Goal: Task Accomplishment & Management: Use online tool/utility

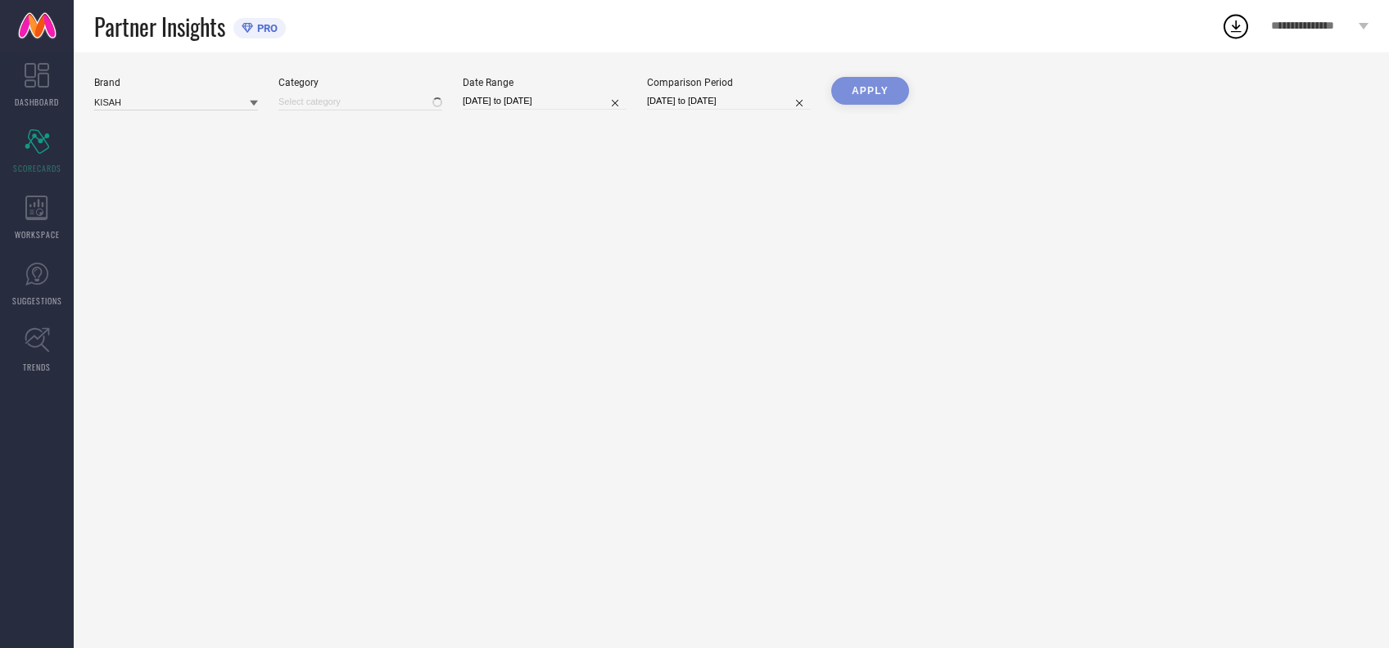
type input "Men-Dhotis"
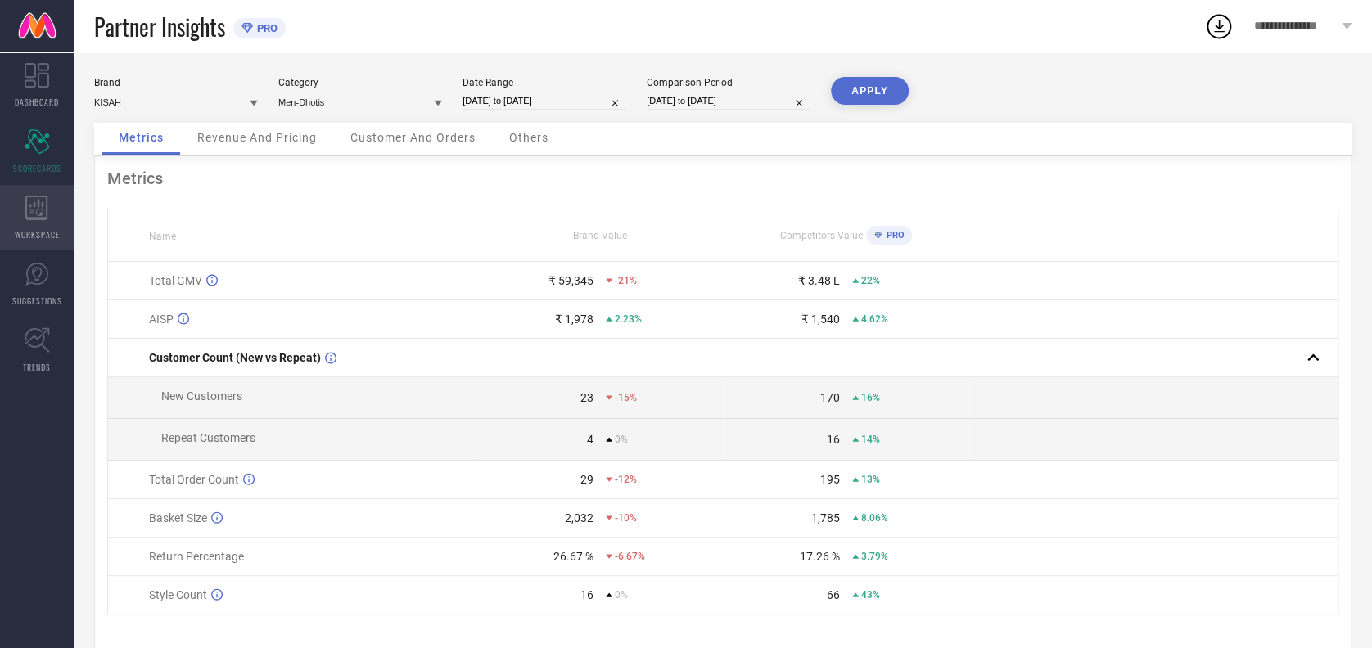
click at [43, 220] on div "WORKSPACE" at bounding box center [37, 217] width 74 height 65
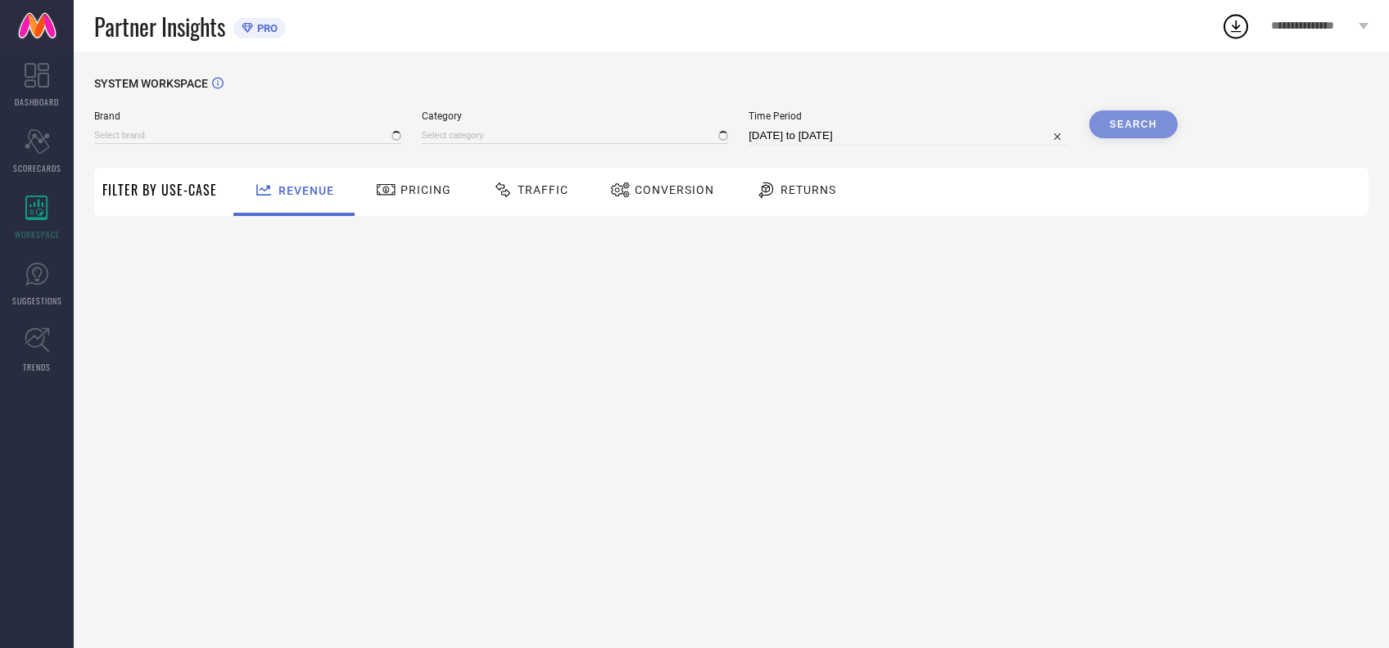
type input "[PERSON_NAME] BY KISAH"
type input "All"
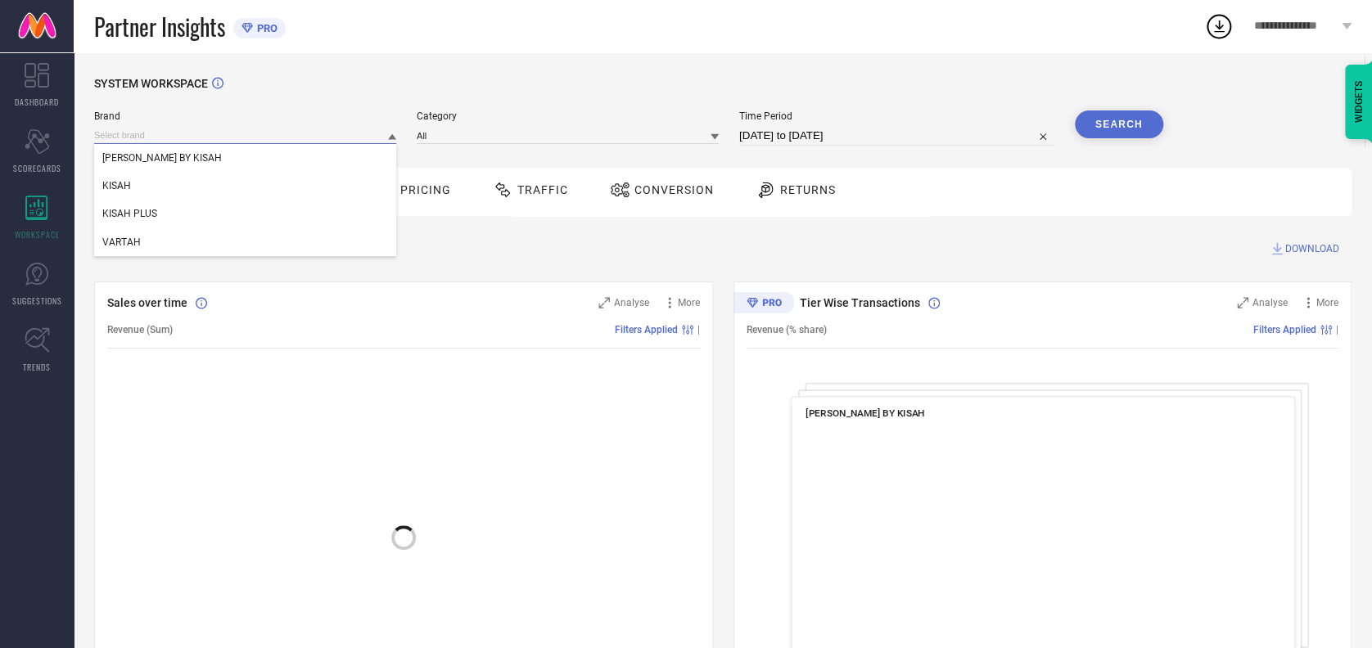
click at [215, 131] on input at bounding box center [245, 135] width 302 height 17
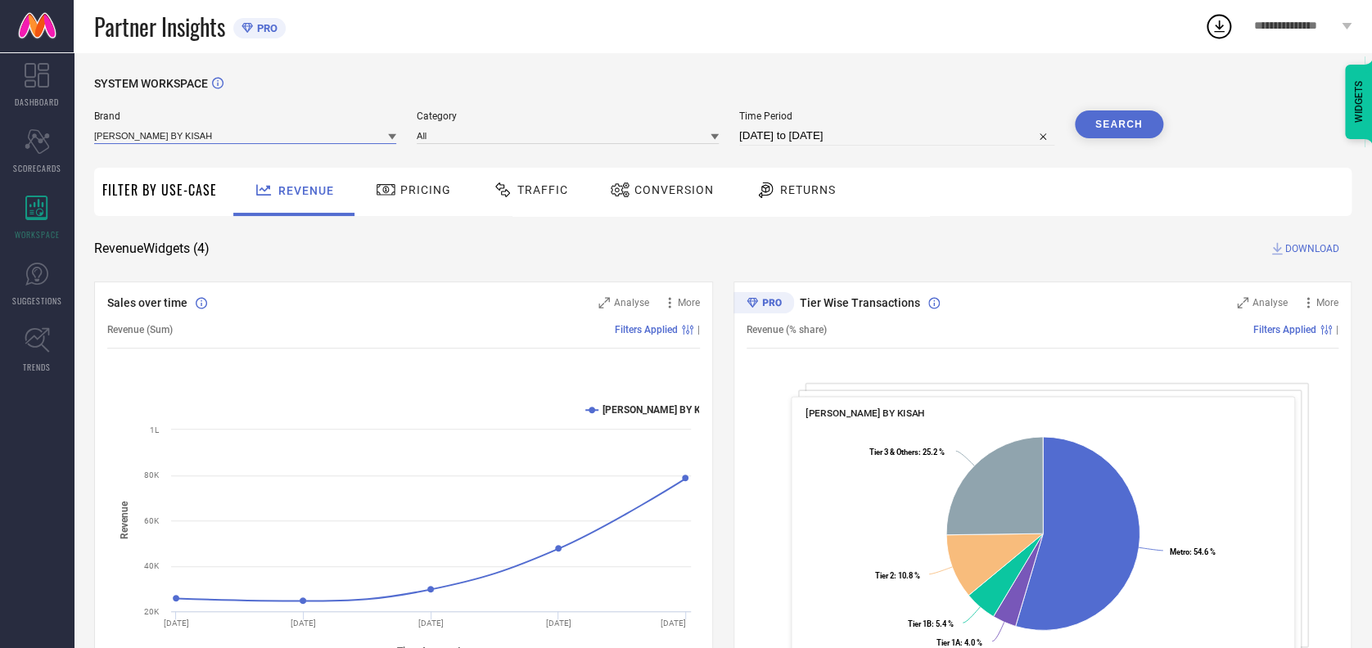
click at [227, 134] on input at bounding box center [245, 135] width 302 height 17
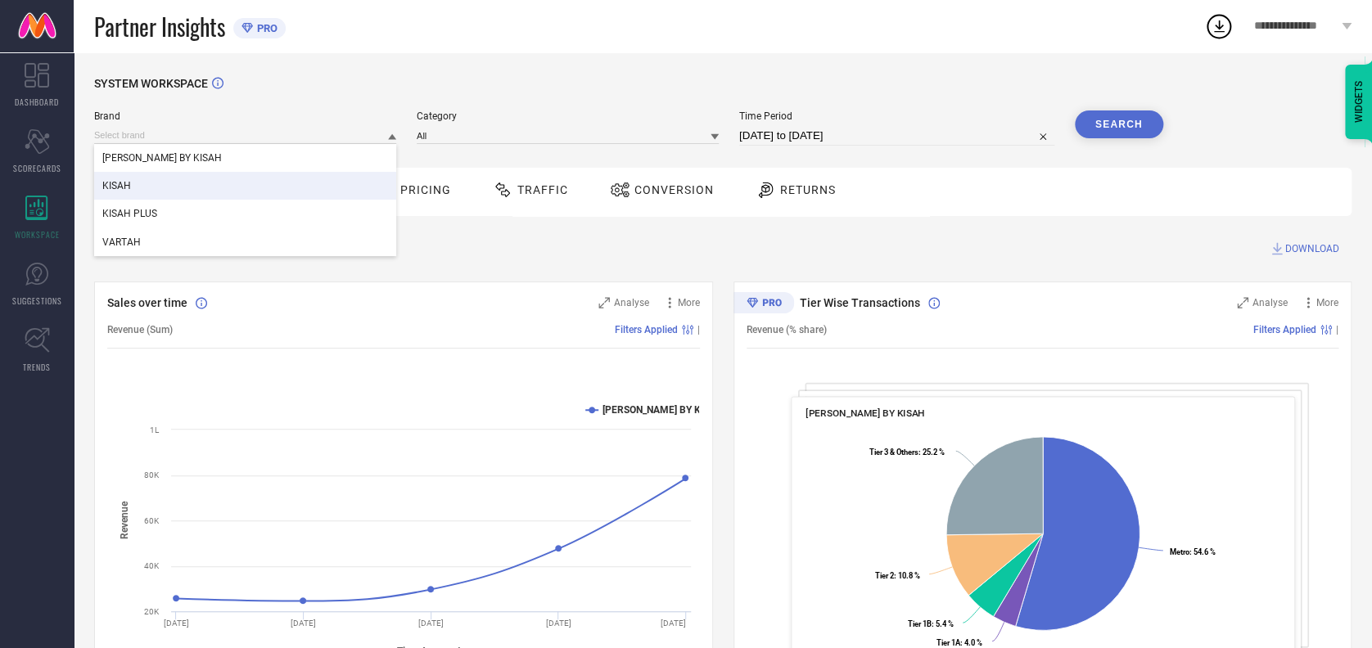
click at [180, 181] on div "KISAH" at bounding box center [245, 186] width 302 height 28
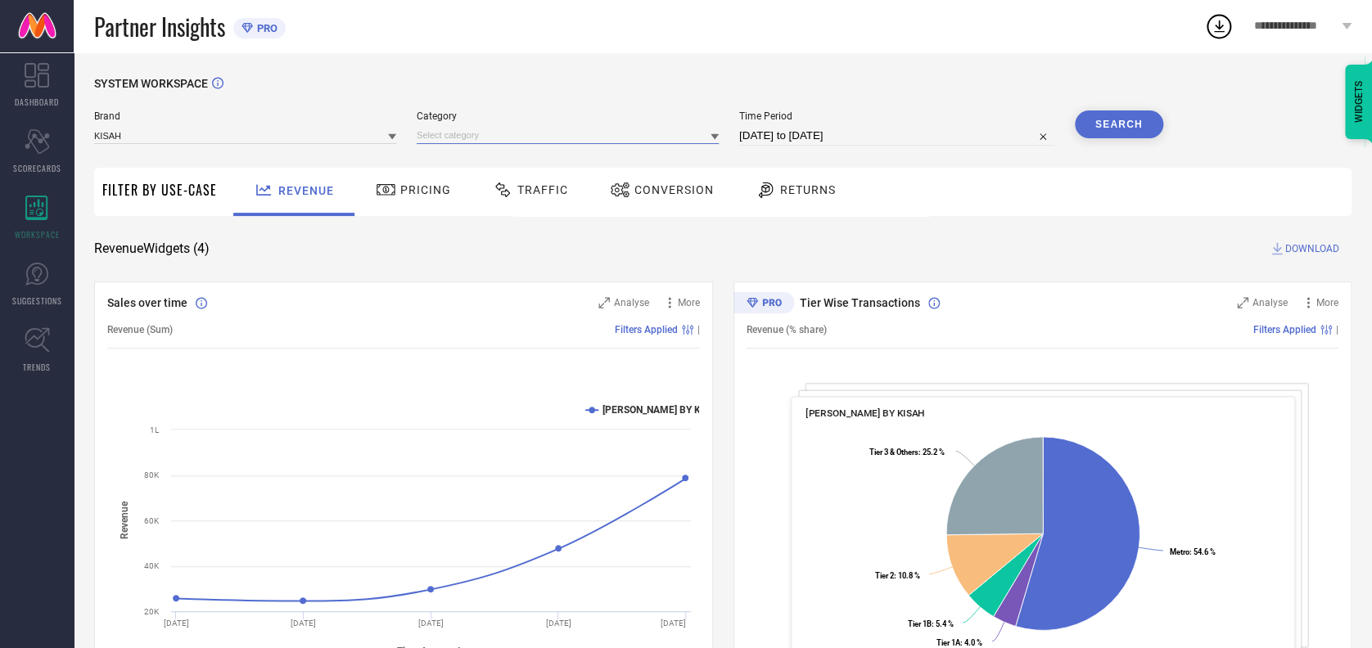
click at [447, 128] on input at bounding box center [568, 135] width 302 height 17
click at [460, 136] on input at bounding box center [568, 135] width 302 height 17
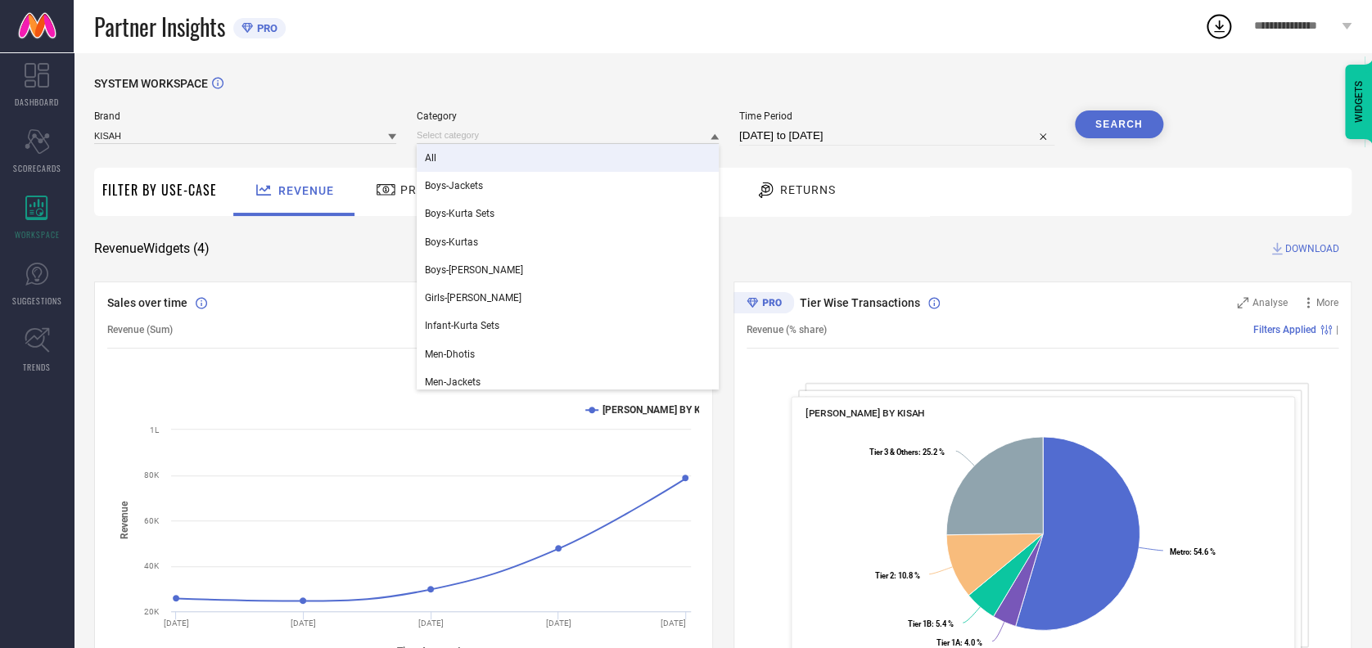
click at [455, 155] on div "All" at bounding box center [568, 158] width 302 height 28
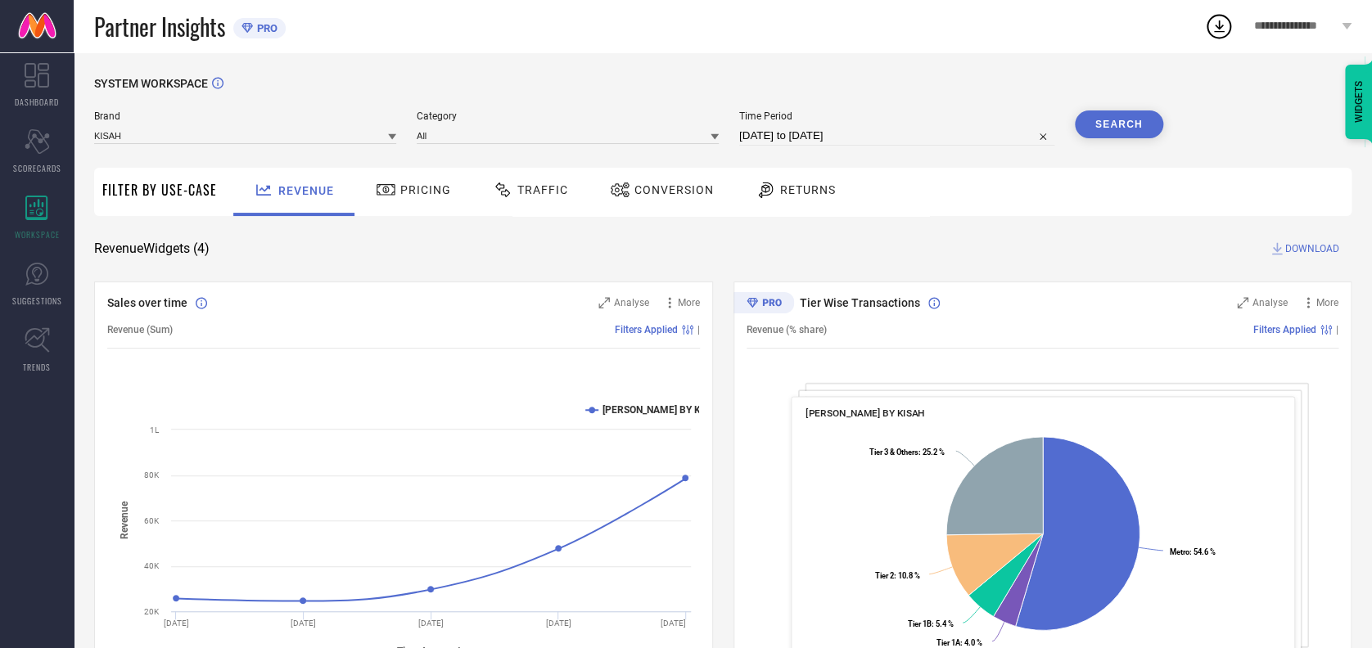
select select "7"
select select "2025"
select select "8"
select select "2025"
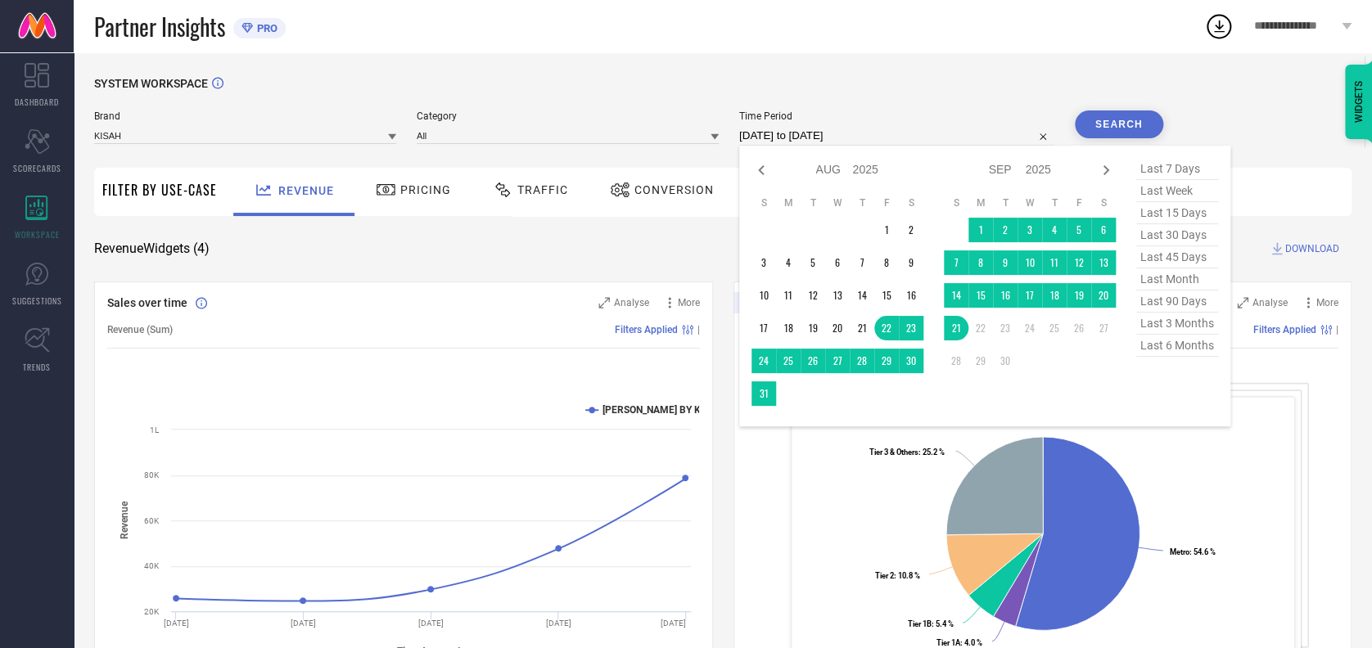
click at [878, 139] on input "22-08-2025 to 21-09-2025" at bounding box center [896, 136] width 315 height 20
click at [758, 172] on icon at bounding box center [761, 170] width 6 height 10
select select "6"
select select "2025"
select select "7"
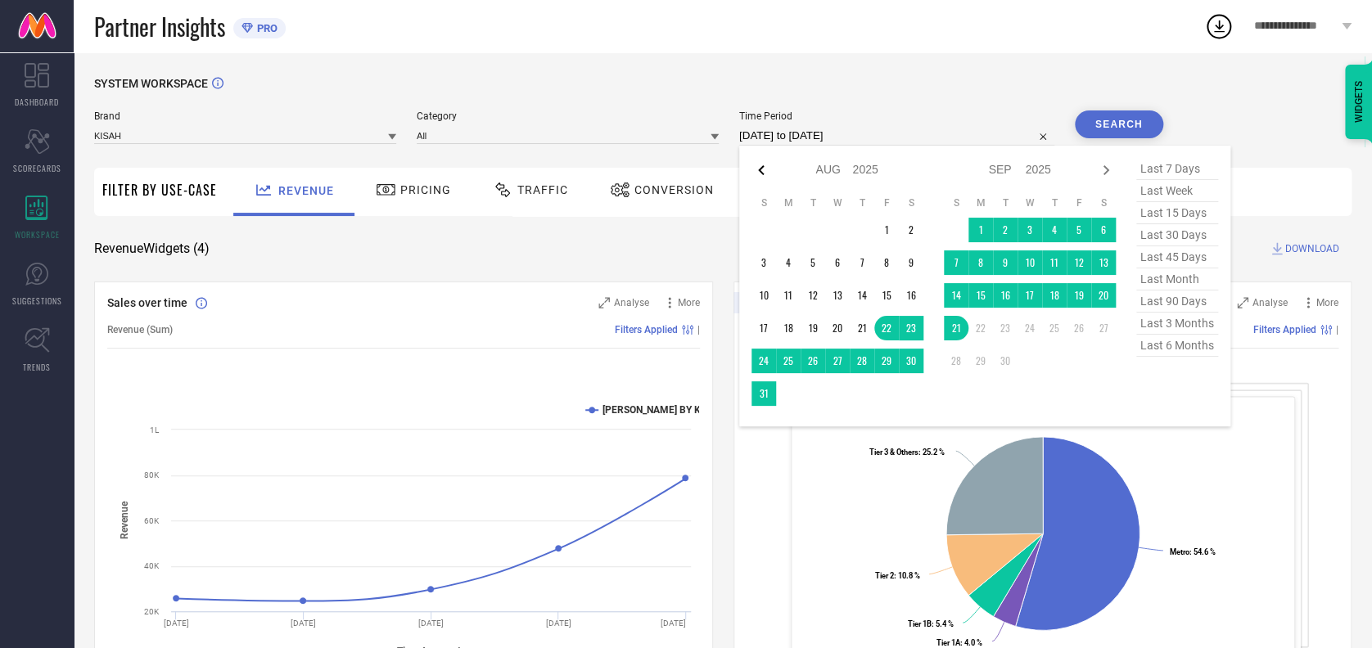
select select "2025"
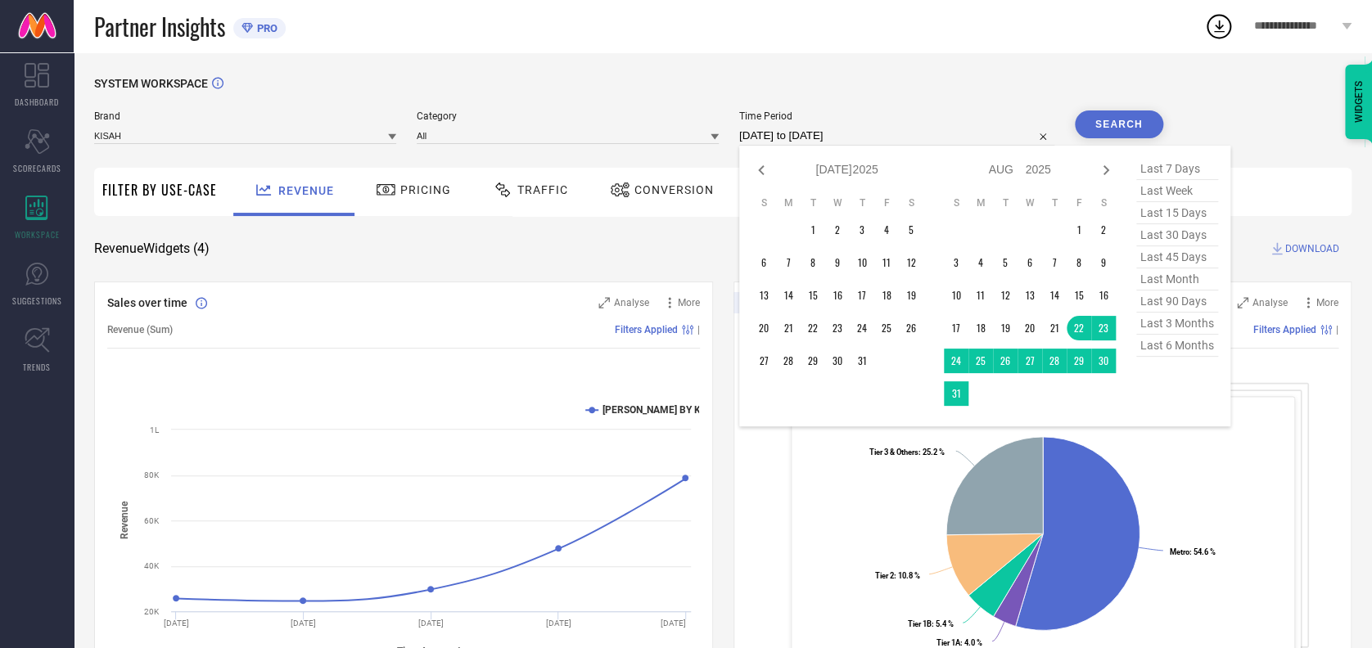
click at [758, 172] on icon at bounding box center [761, 170] width 6 height 10
select select "5"
select select "2025"
select select "6"
select select "2025"
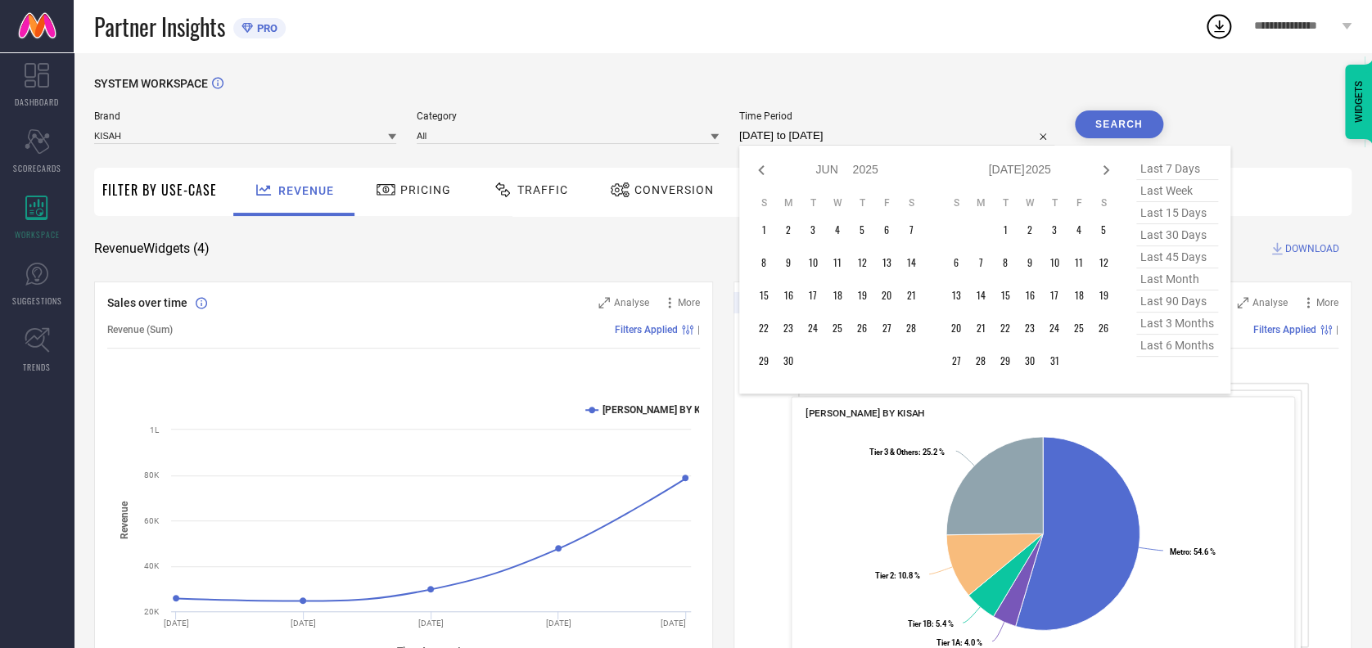
click at [758, 172] on icon at bounding box center [761, 170] width 6 height 10
select select "4"
select select "2025"
select select "5"
select select "2025"
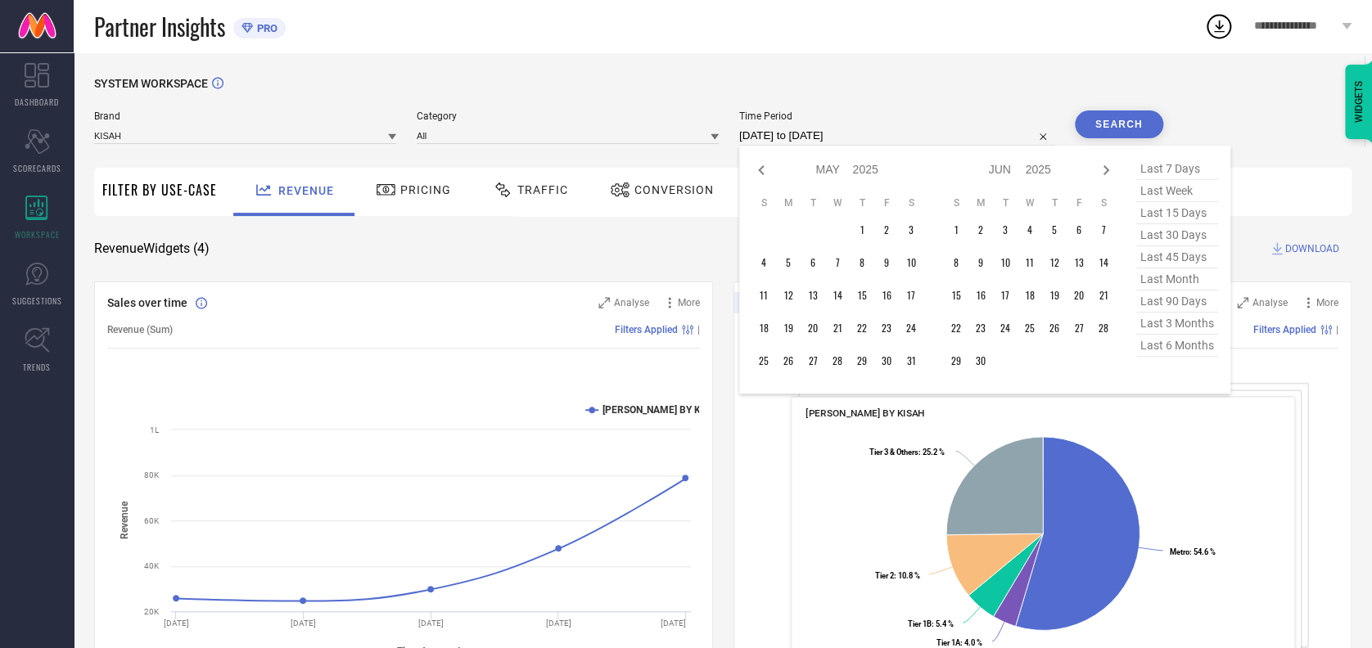
click at [758, 172] on icon at bounding box center [761, 170] width 6 height 10
select select "3"
select select "2025"
select select "4"
select select "2025"
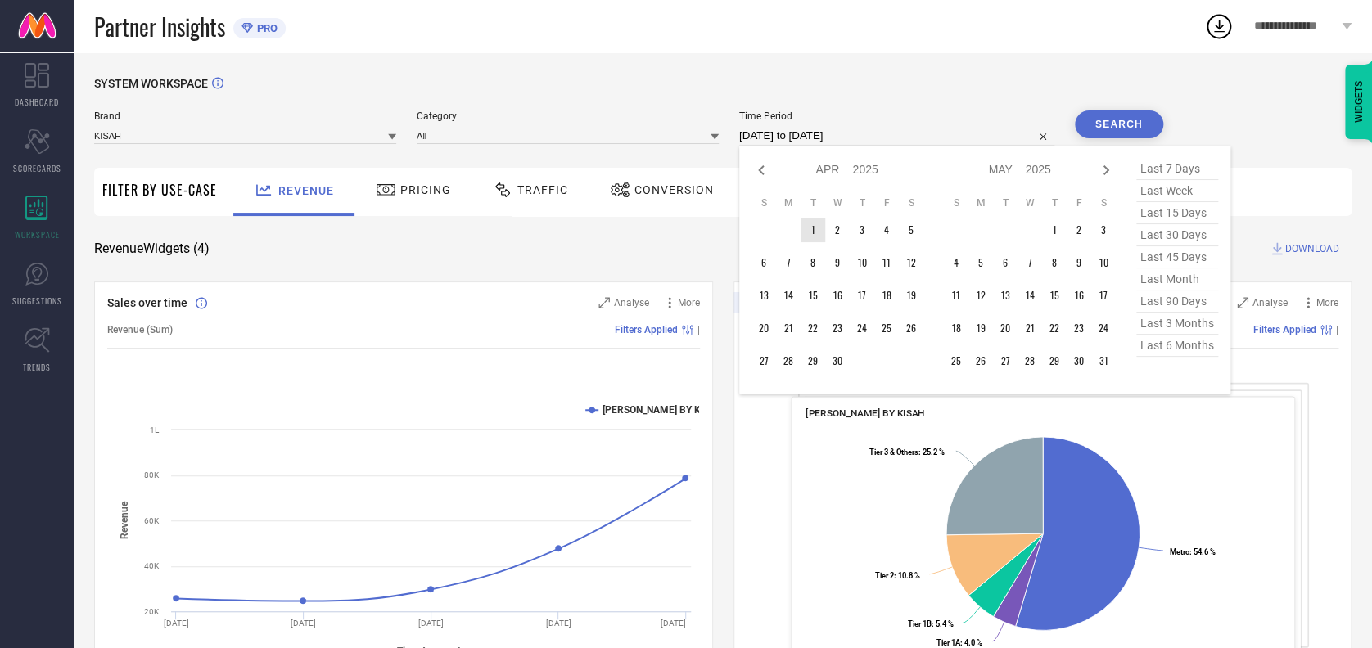
type input "After 01-04-2025"
click at [806, 229] on td "1" at bounding box center [813, 230] width 25 height 25
click at [1103, 165] on icon at bounding box center [1106, 170] width 20 height 20
select select "4"
select select "2025"
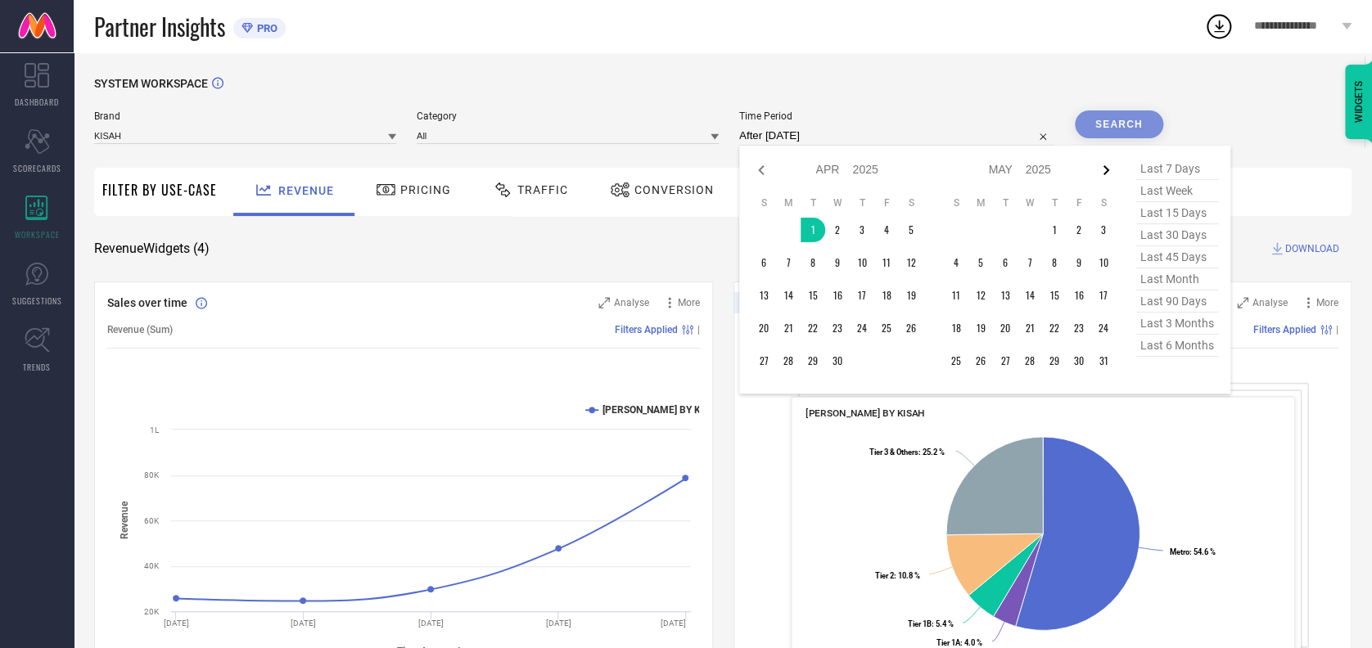
select select "5"
select select "2025"
click at [1103, 165] on icon at bounding box center [1106, 170] width 20 height 20
select select "5"
select select "2025"
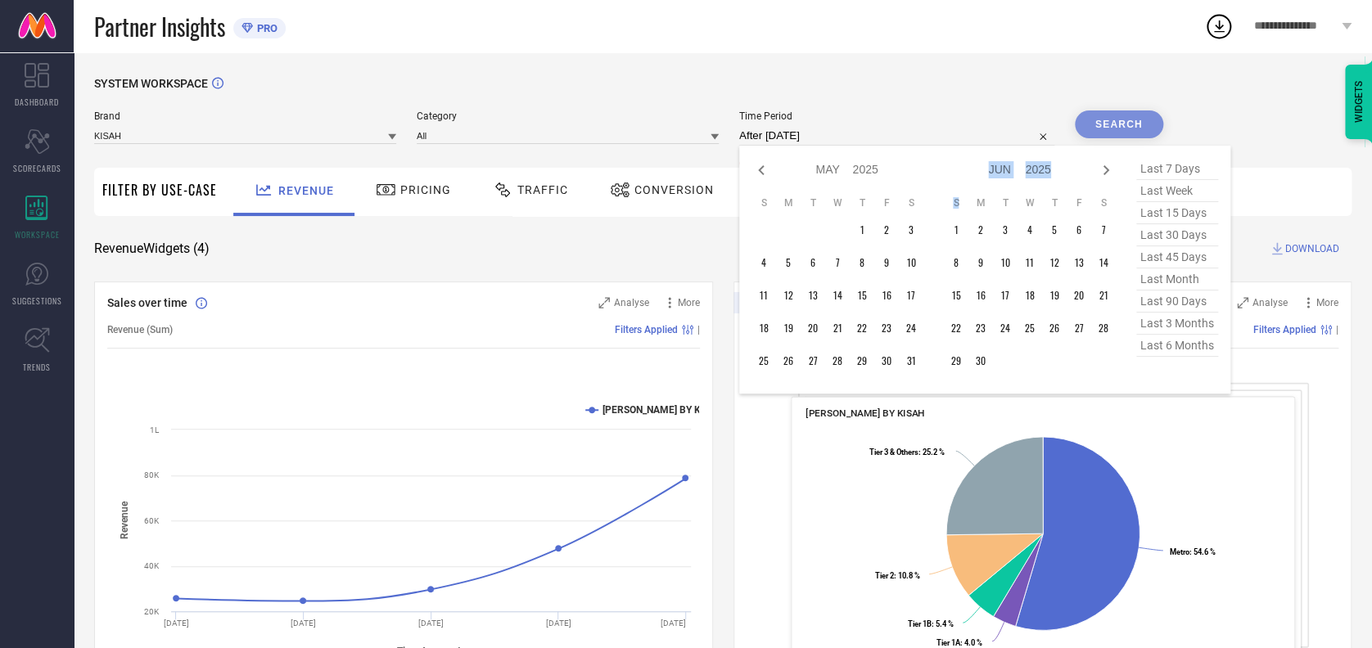
select select "6"
select select "2025"
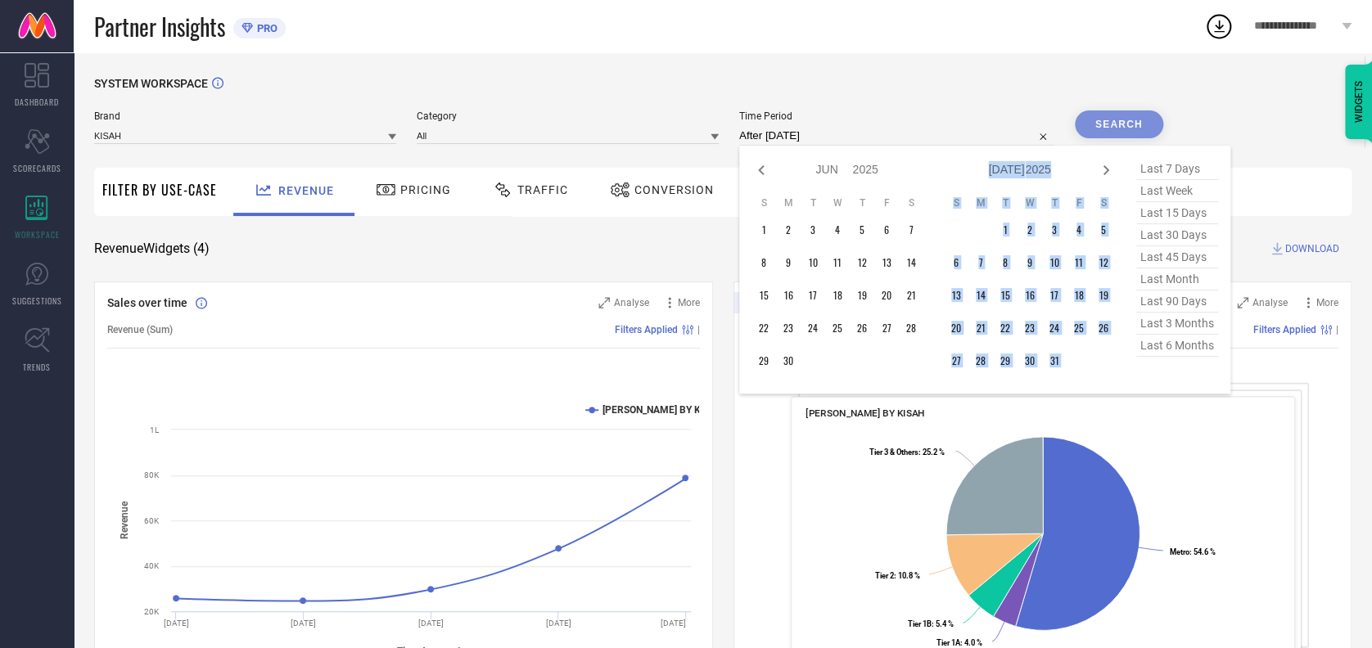
click at [1103, 165] on icon at bounding box center [1106, 170] width 20 height 20
select select "6"
select select "2025"
select select "7"
select select "2025"
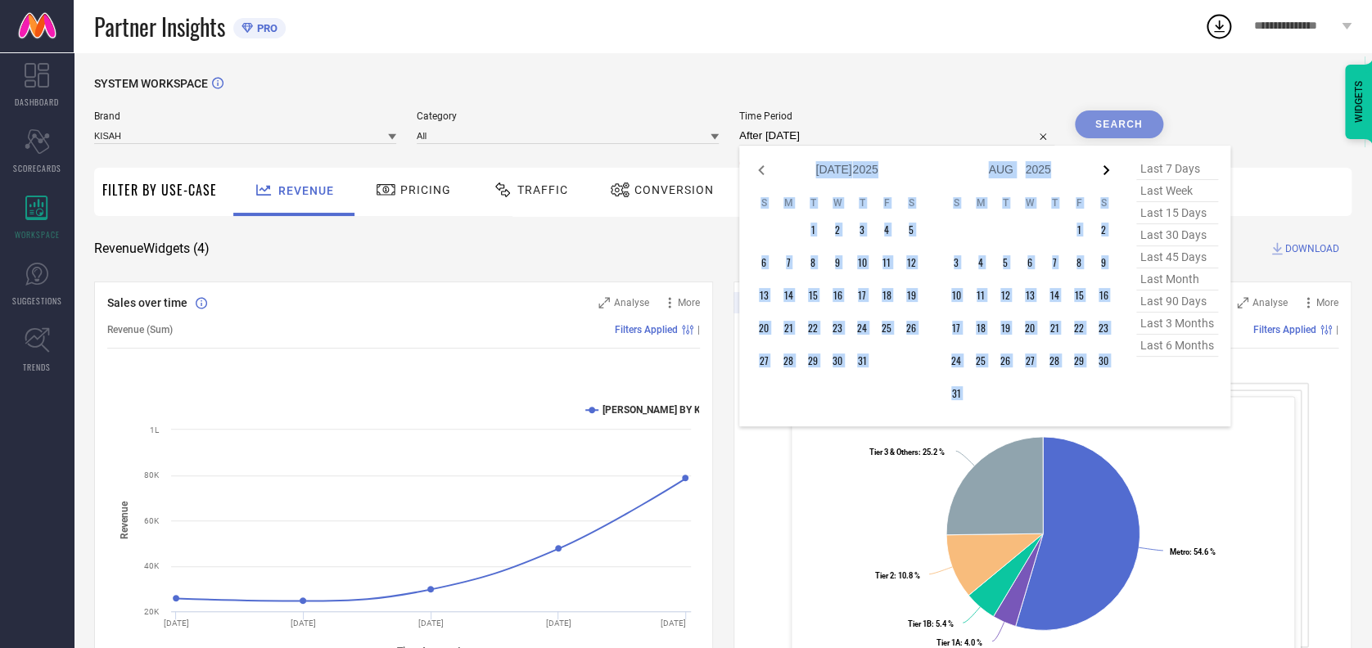
click at [1103, 165] on icon at bounding box center [1106, 170] width 20 height 20
select select "7"
select select "2025"
select select "8"
select select "2025"
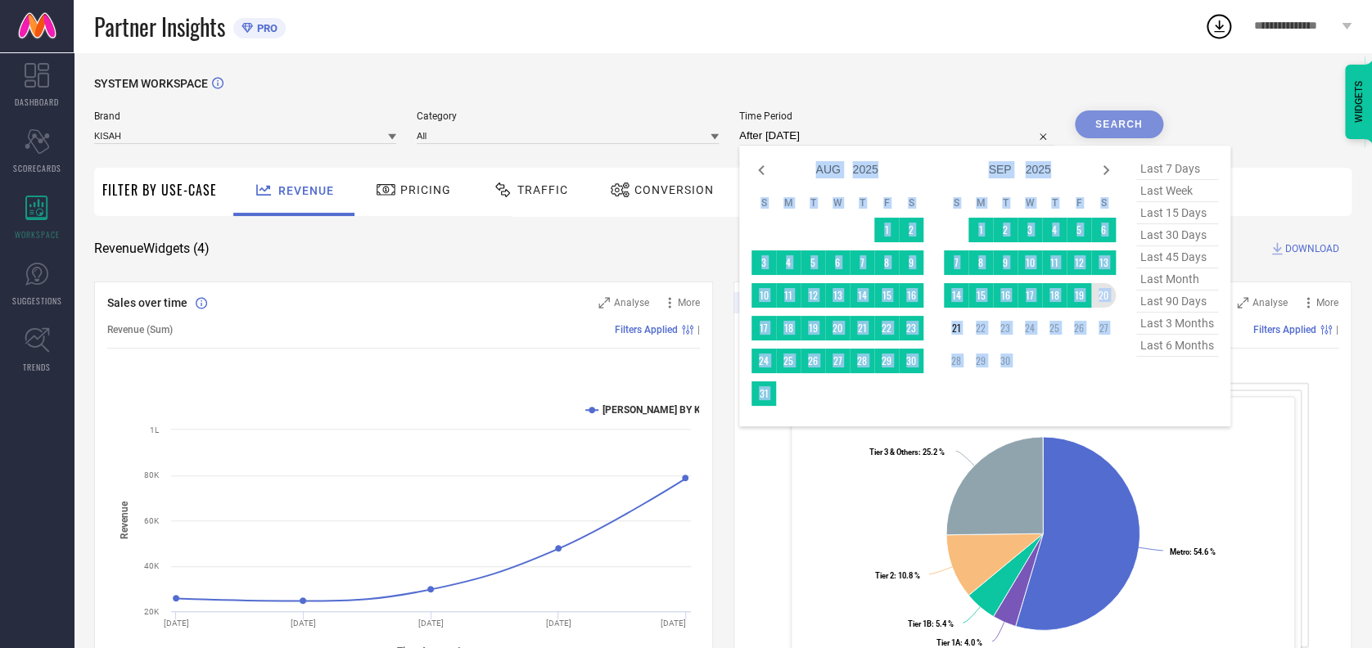
type input "01-04-2025 to 20-09-2025"
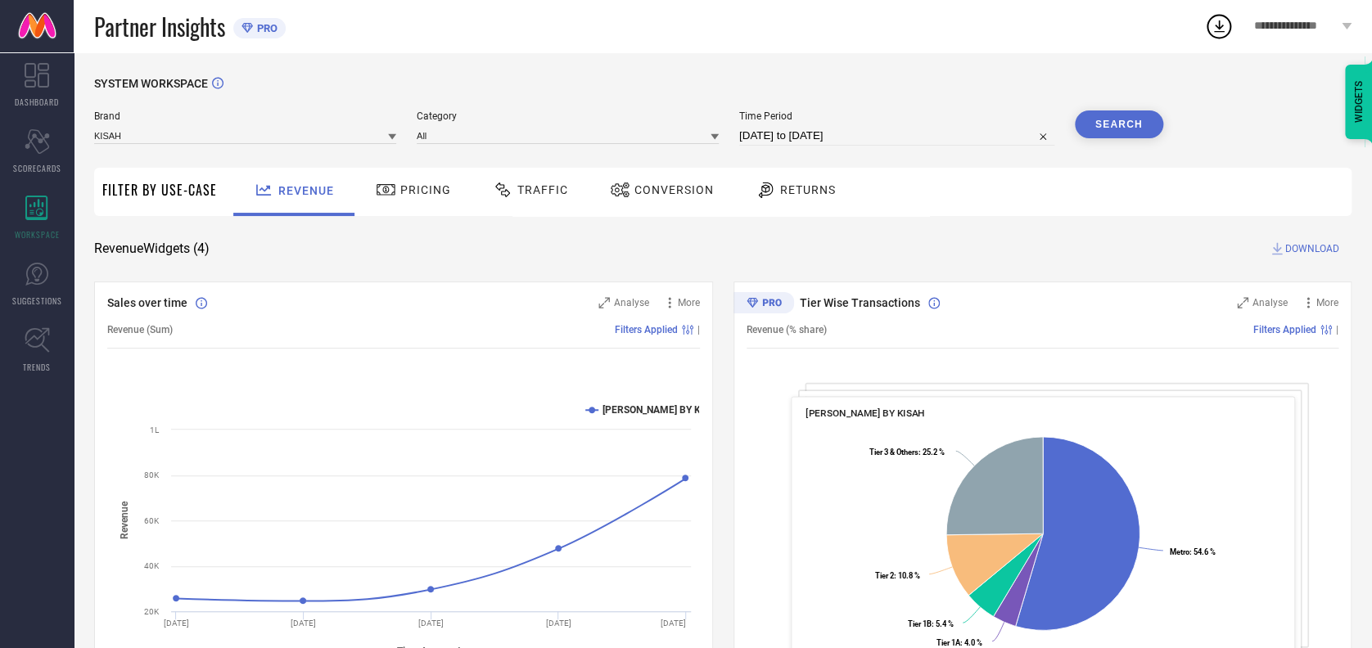
click at [1115, 112] on button "Search" at bounding box center [1119, 125] width 88 height 28
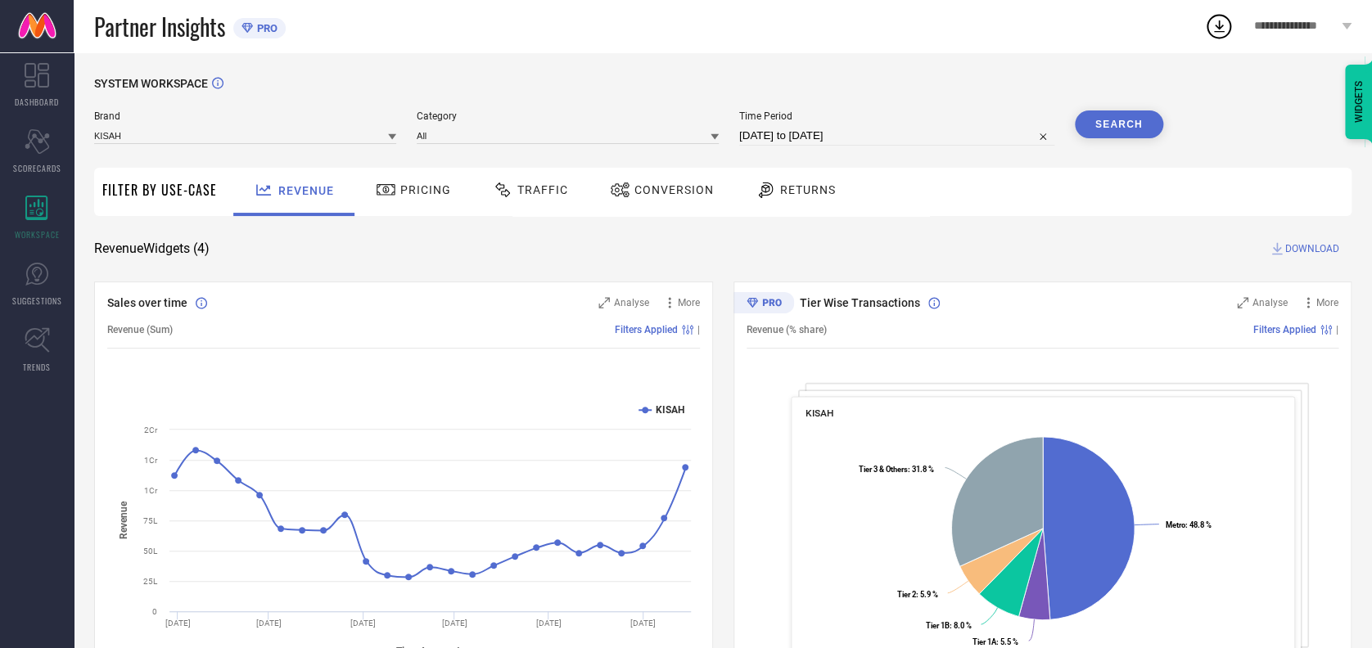
click at [1293, 253] on span "DOWNLOAD" at bounding box center [1312, 249] width 54 height 16
click at [549, 180] on div "Traffic" at bounding box center [531, 190] width 84 height 28
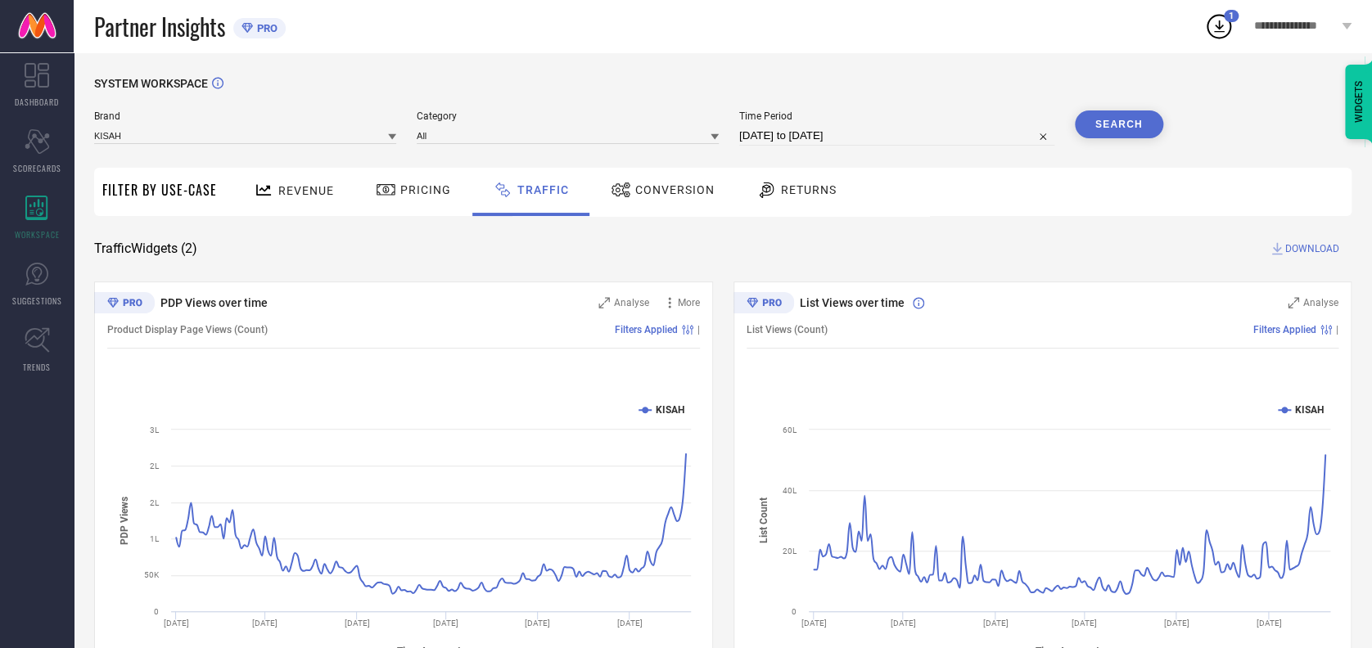
click at [1310, 248] on span "DOWNLOAD" at bounding box center [1312, 249] width 54 height 16
